Goal: Navigation & Orientation: Find specific page/section

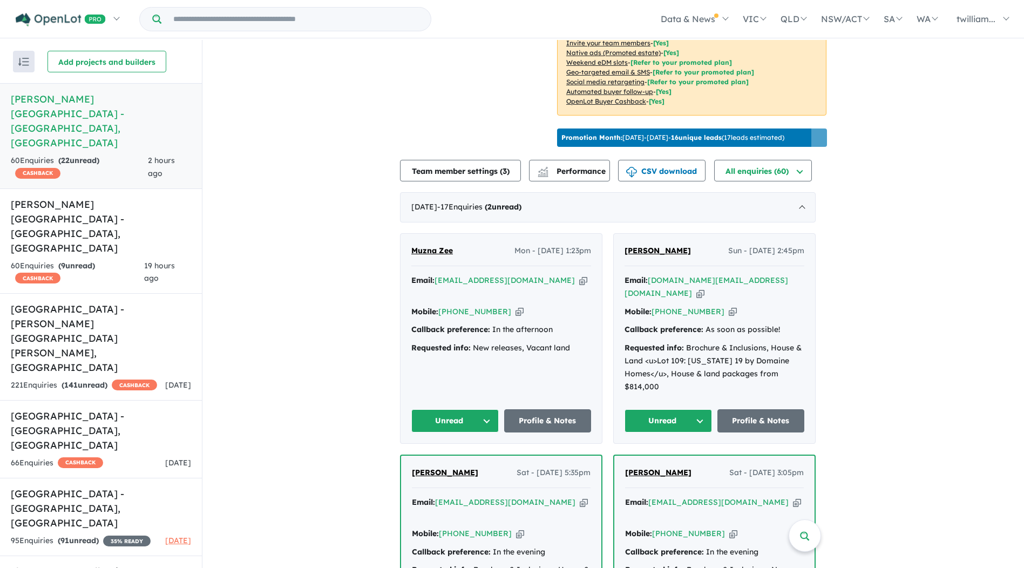
scroll to position [270, 0]
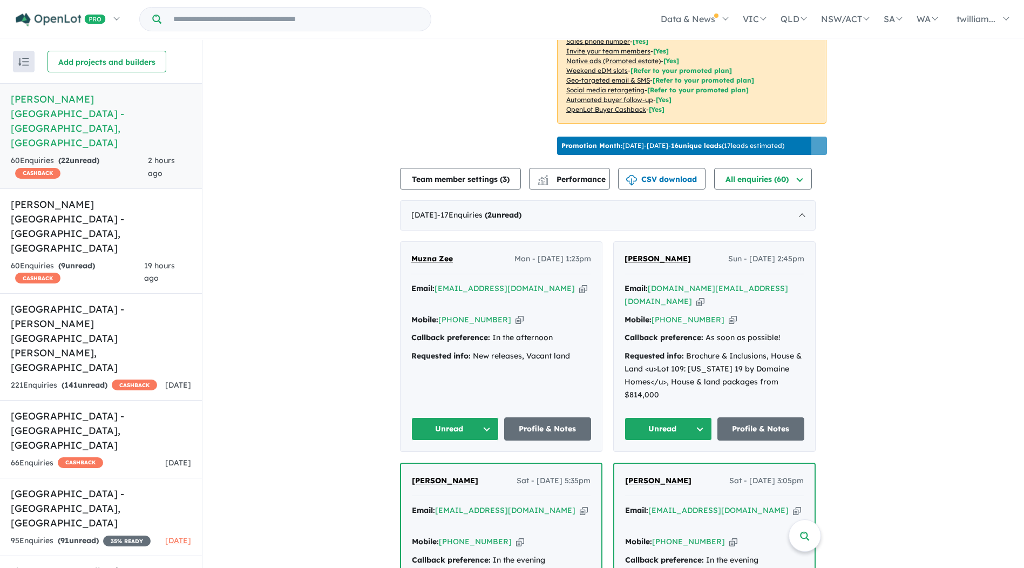
click at [704, 296] on icon "button" at bounding box center [700, 301] width 8 height 11
click at [706, 417] on button "Unread" at bounding box center [667, 428] width 87 height 23
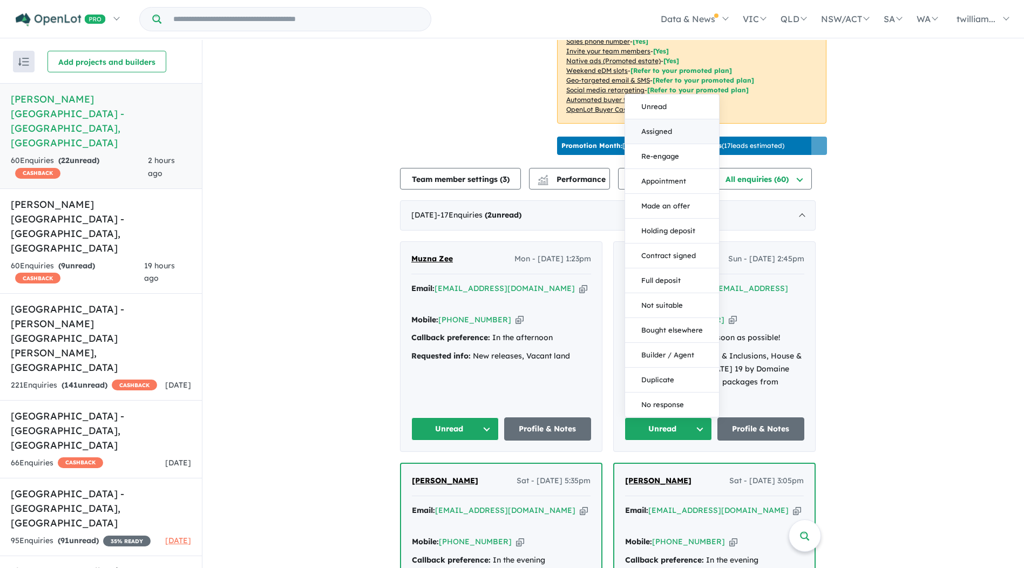
click at [680, 119] on button "Assigned" at bounding box center [672, 131] width 94 height 25
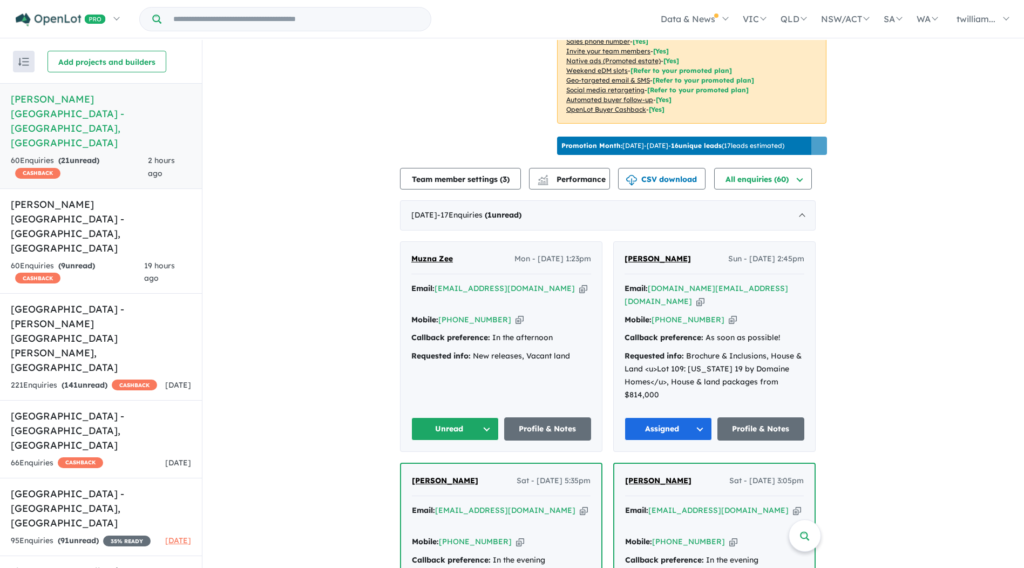
click at [579, 283] on icon "button" at bounding box center [583, 288] width 8 height 11
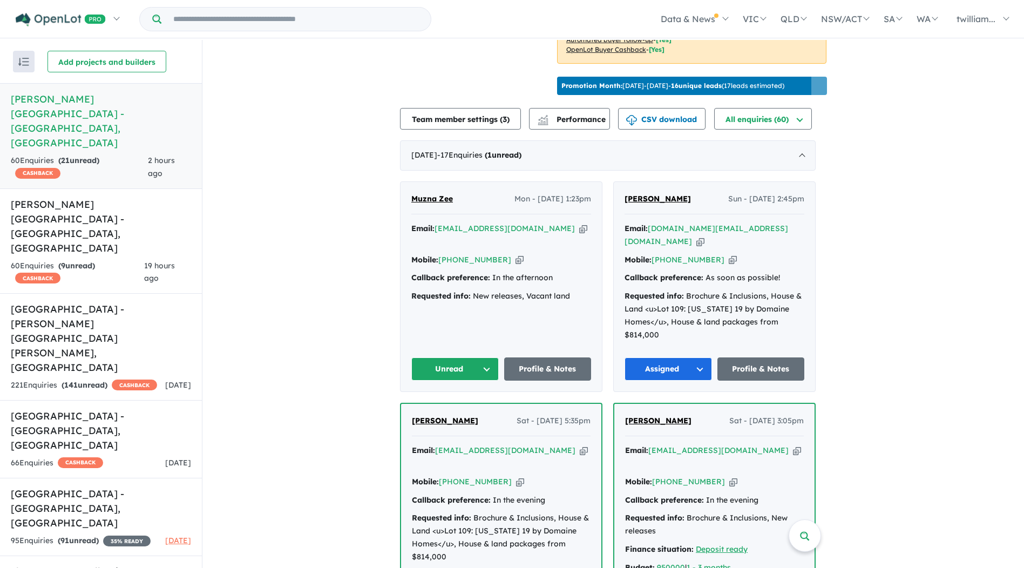
scroll to position [324, 0]
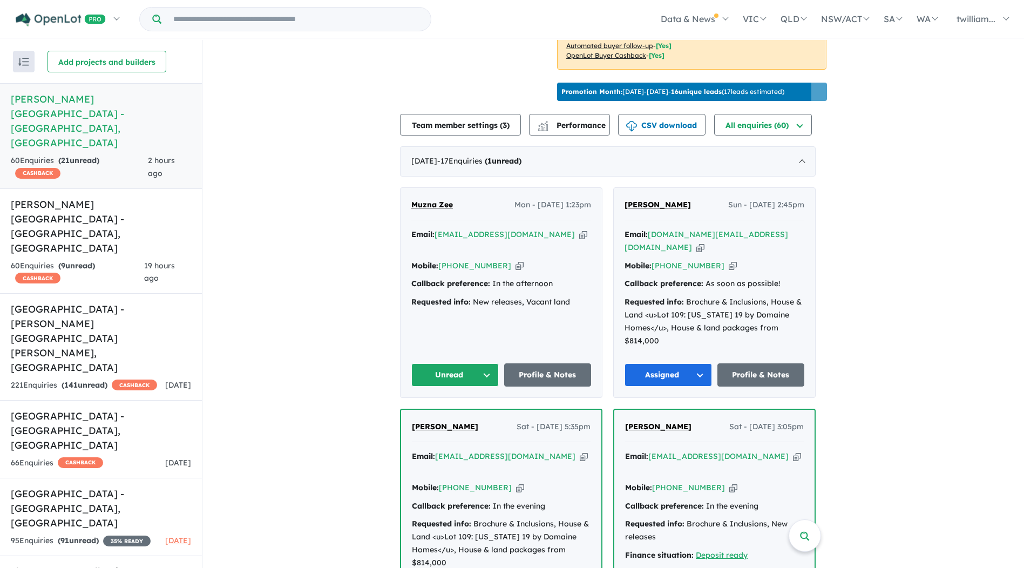
click at [579, 229] on icon "button" at bounding box center [583, 234] width 8 height 11
click at [491, 363] on button "Unread" at bounding box center [454, 374] width 87 height 23
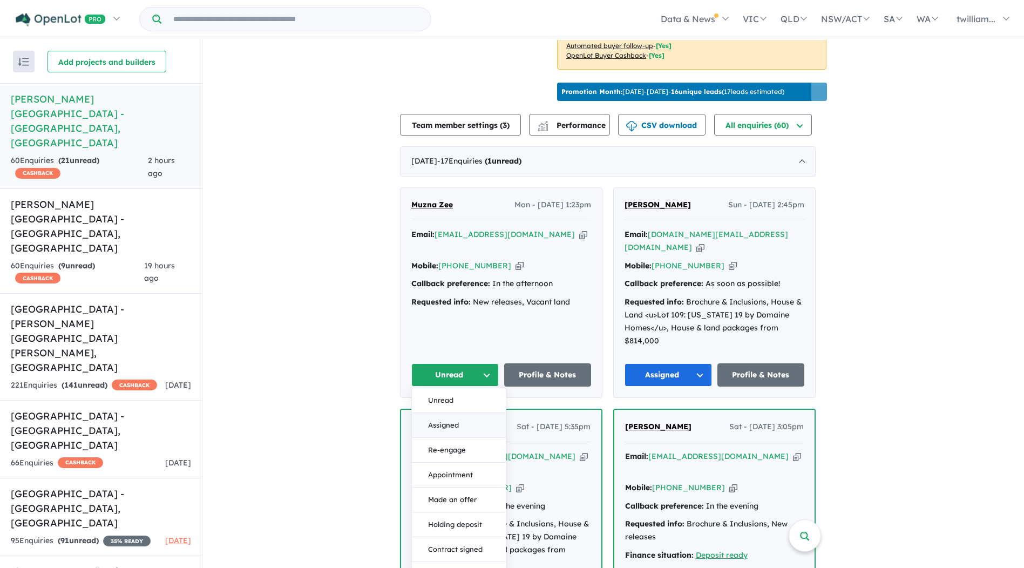
click at [485, 413] on button "Assigned" at bounding box center [459, 425] width 94 height 25
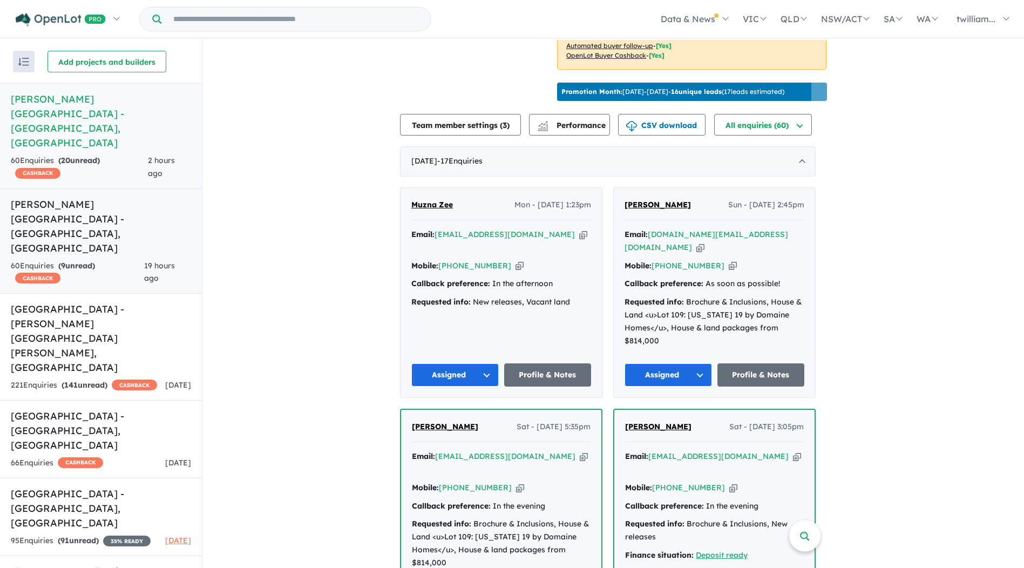
click at [103, 197] on h5 "[PERSON_NAME][GEOGRAPHIC_DATA] - [GEOGRAPHIC_DATA] , [GEOGRAPHIC_DATA]" at bounding box center [101, 226] width 180 height 58
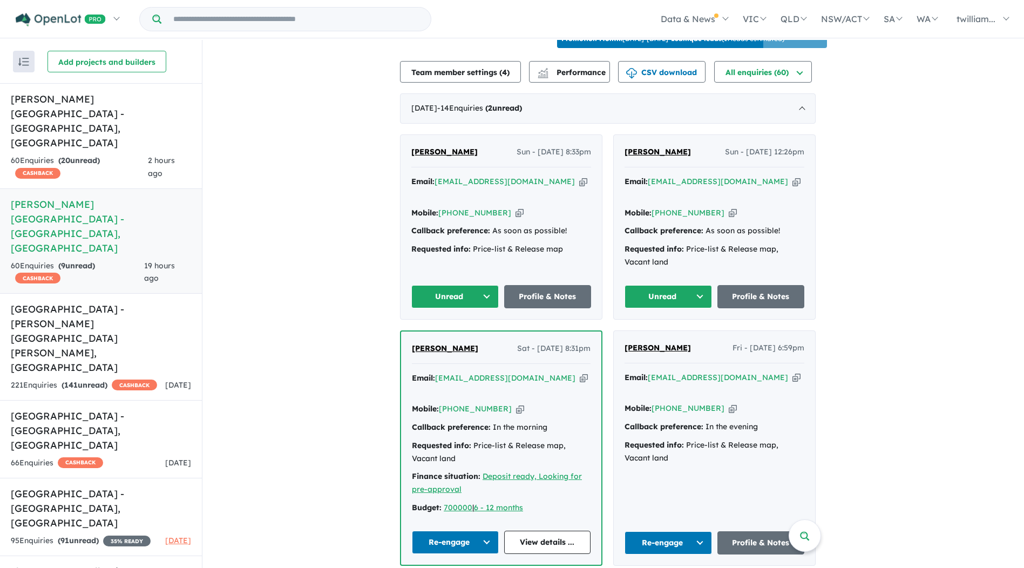
scroll to position [378, 0]
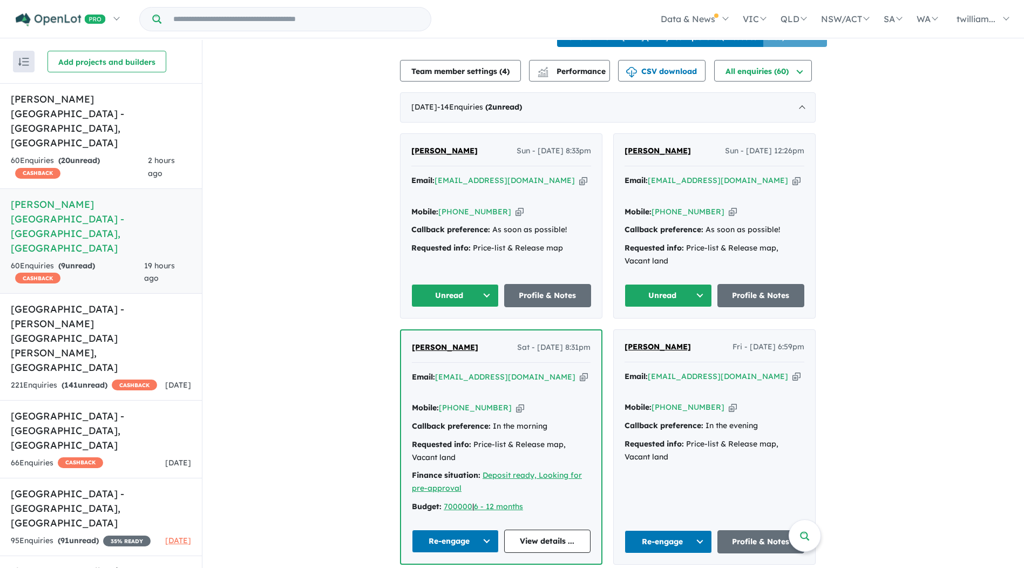
click at [792, 175] on icon "button" at bounding box center [796, 180] width 8 height 11
click at [579, 175] on icon "button" at bounding box center [583, 180] width 8 height 11
drag, startPoint x: 766, startPoint y: 176, endPoint x: 780, endPoint y: 181, distance: 14.8
click at [792, 176] on icon "button" at bounding box center [796, 180] width 8 height 11
click at [699, 284] on button "Unread" at bounding box center [667, 295] width 87 height 23
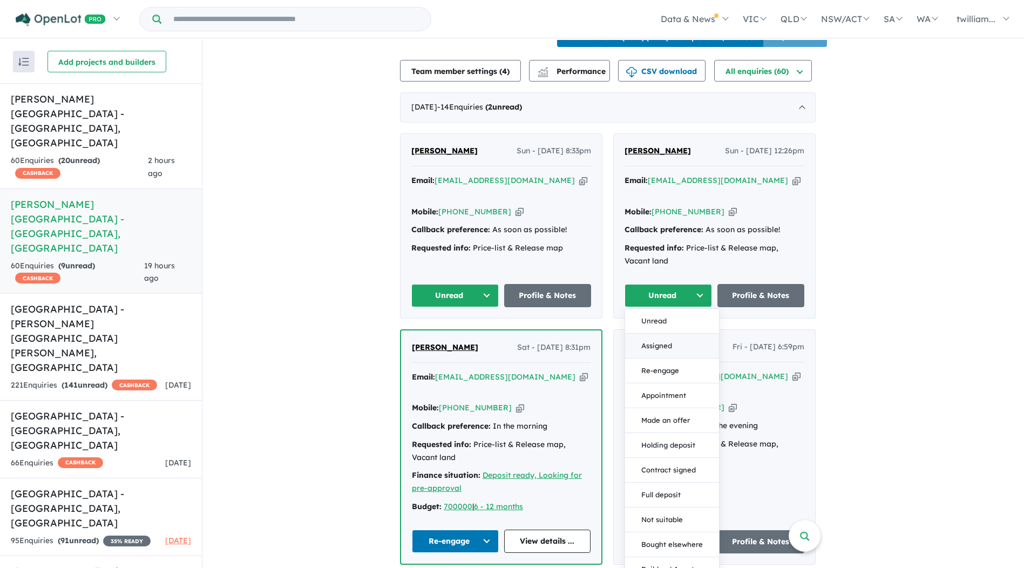
click at [693, 333] on button "Assigned" at bounding box center [672, 345] width 94 height 25
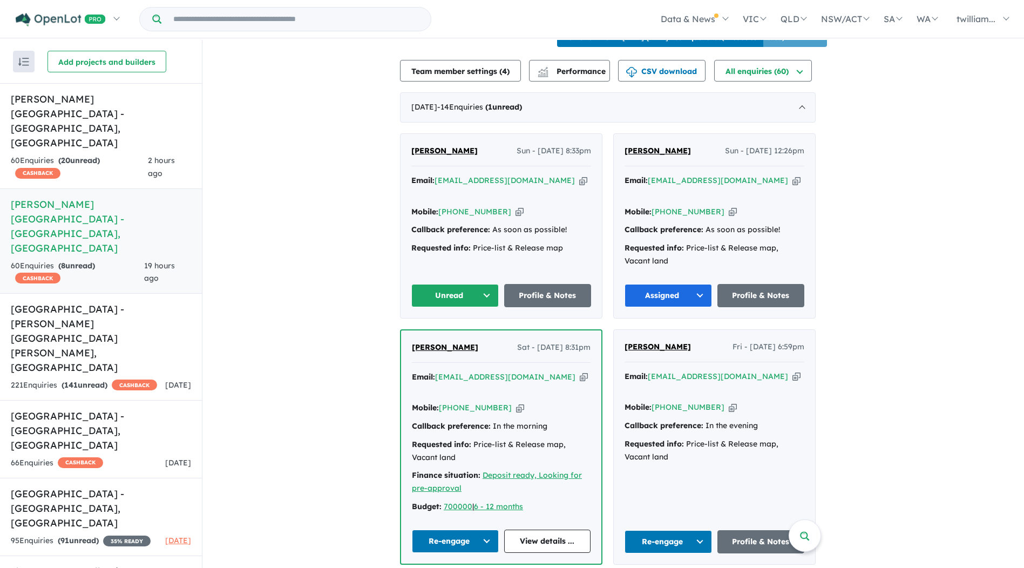
click at [579, 175] on icon "button" at bounding box center [583, 180] width 8 height 11
click at [496, 284] on button "Unread" at bounding box center [454, 295] width 87 height 23
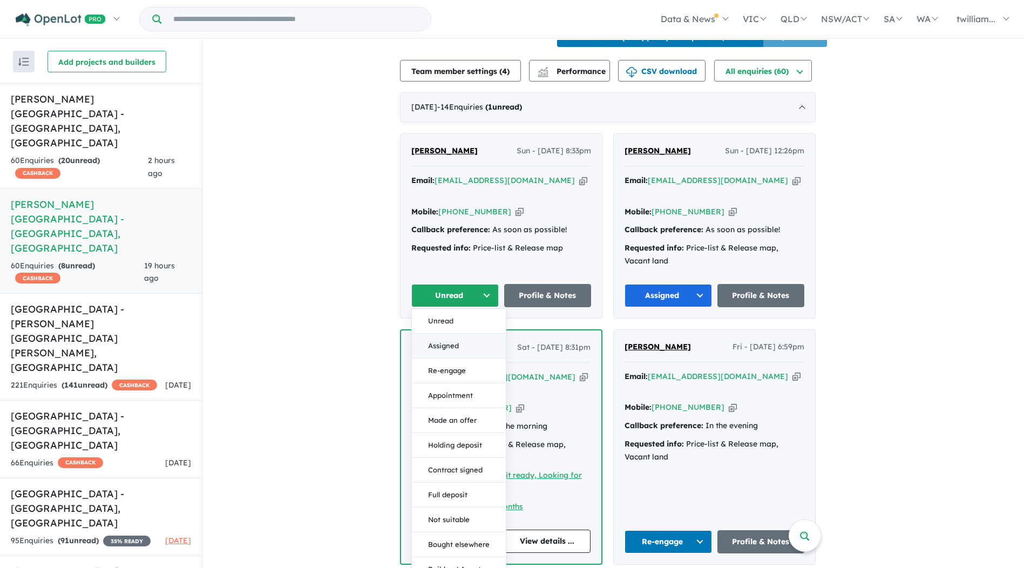
click at [479, 333] on button "Assigned" at bounding box center [459, 345] width 94 height 25
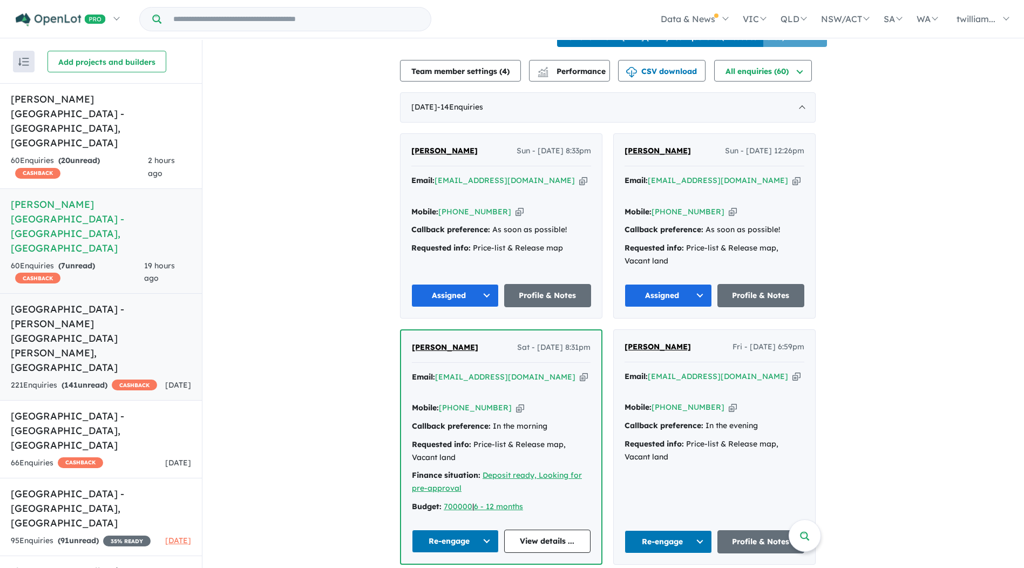
click at [151, 379] on div "221 Enquir ies ( 141 unread) CASHBACK" at bounding box center [84, 385] width 146 height 13
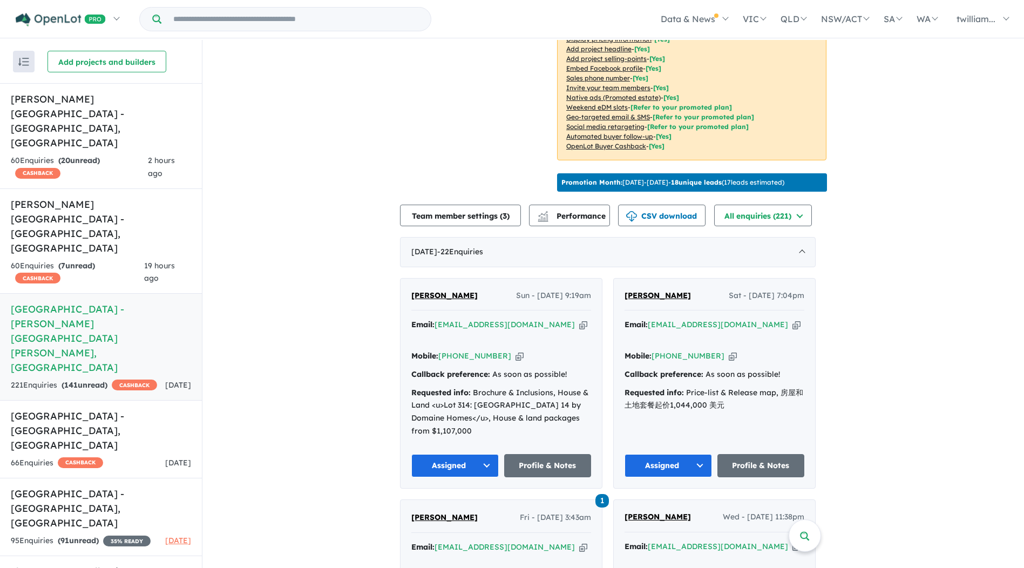
scroll to position [26, 0]
